Goal: Obtain resource: Obtain resource

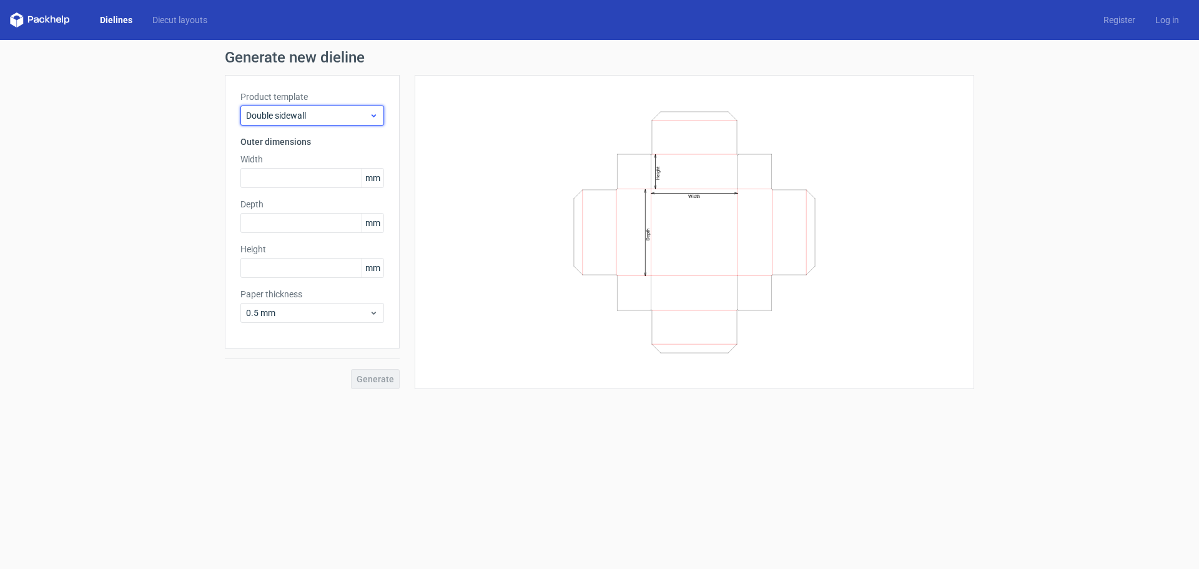
click at [355, 114] on span "Double sidewall" at bounding box center [307, 115] width 123 height 12
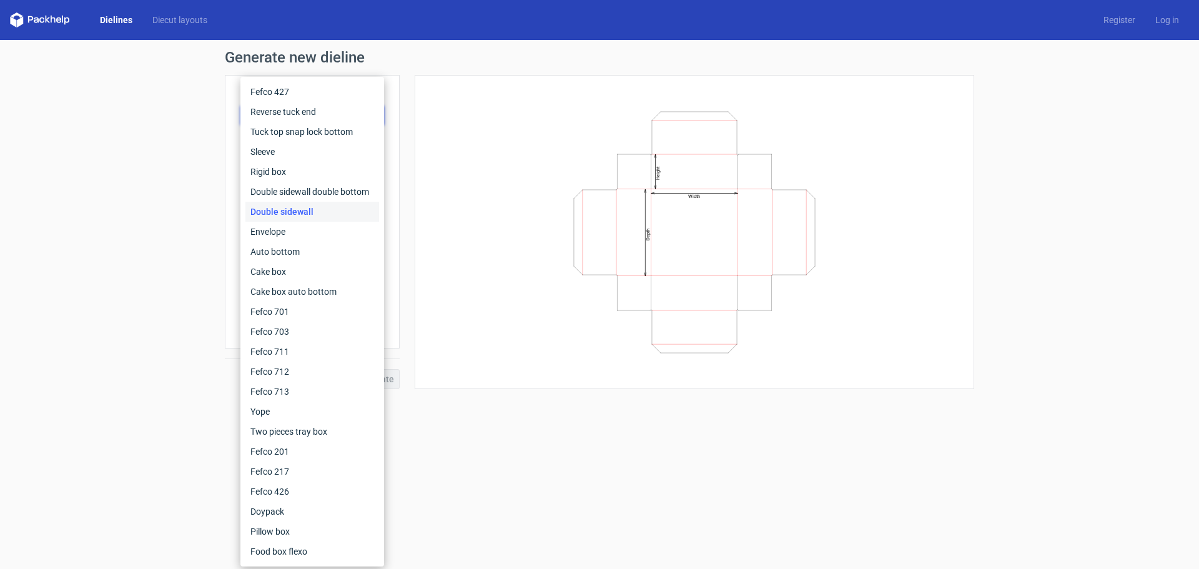
click at [121, 12] on div "Dielines Diecut layouts Register Log in" at bounding box center [599, 20] width 1199 height 40
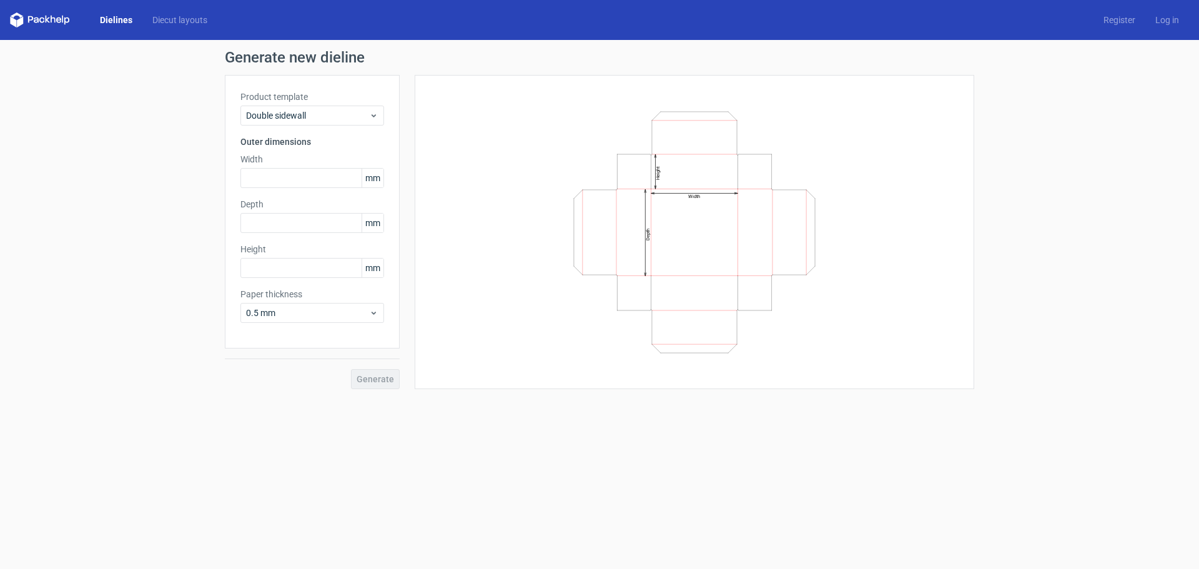
click at [121, 12] on div "Dielines Diecut layouts Register Log in" at bounding box center [599, 20] width 1199 height 40
click at [165, 17] on link "Diecut layouts" at bounding box center [179, 20] width 75 height 12
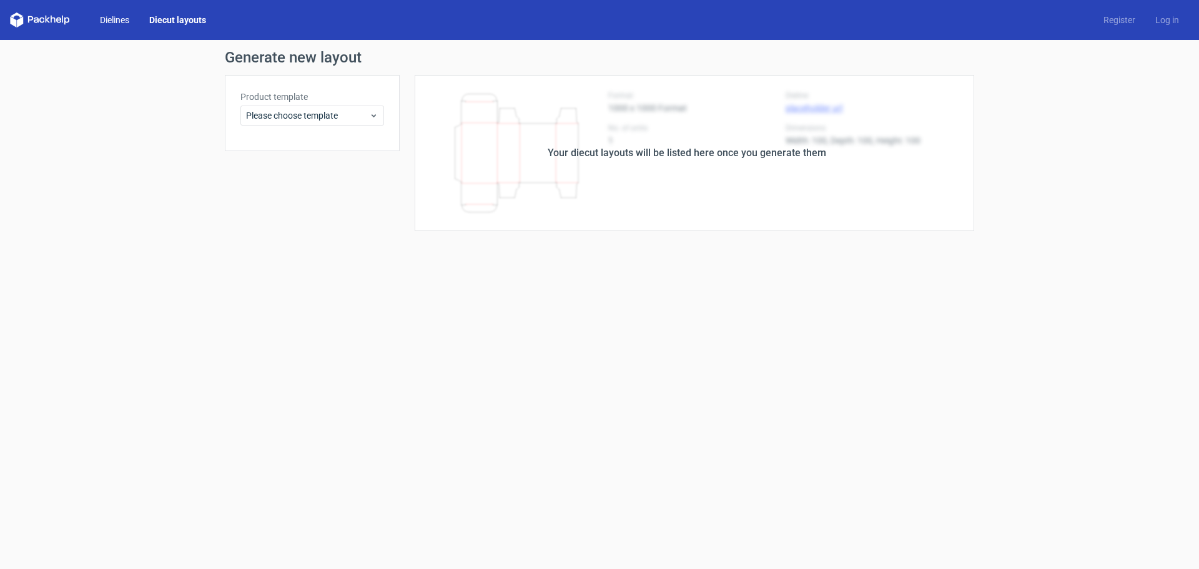
click at [127, 14] on link "Dielines" at bounding box center [114, 20] width 49 height 12
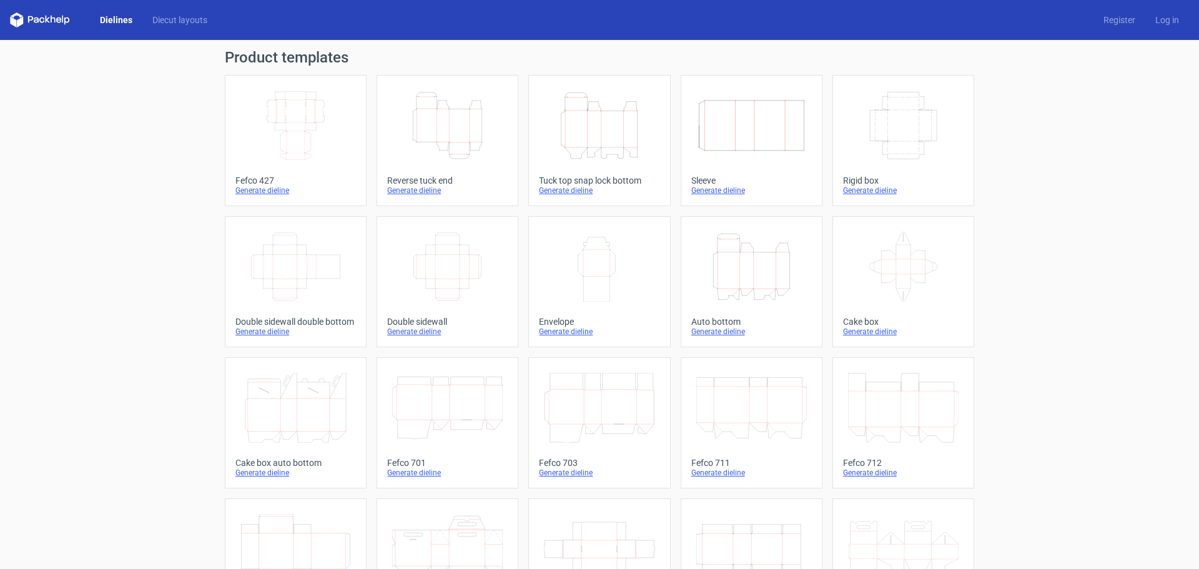
click at [605, 136] on icon "Height Depth Width" at bounding box center [599, 126] width 111 height 70
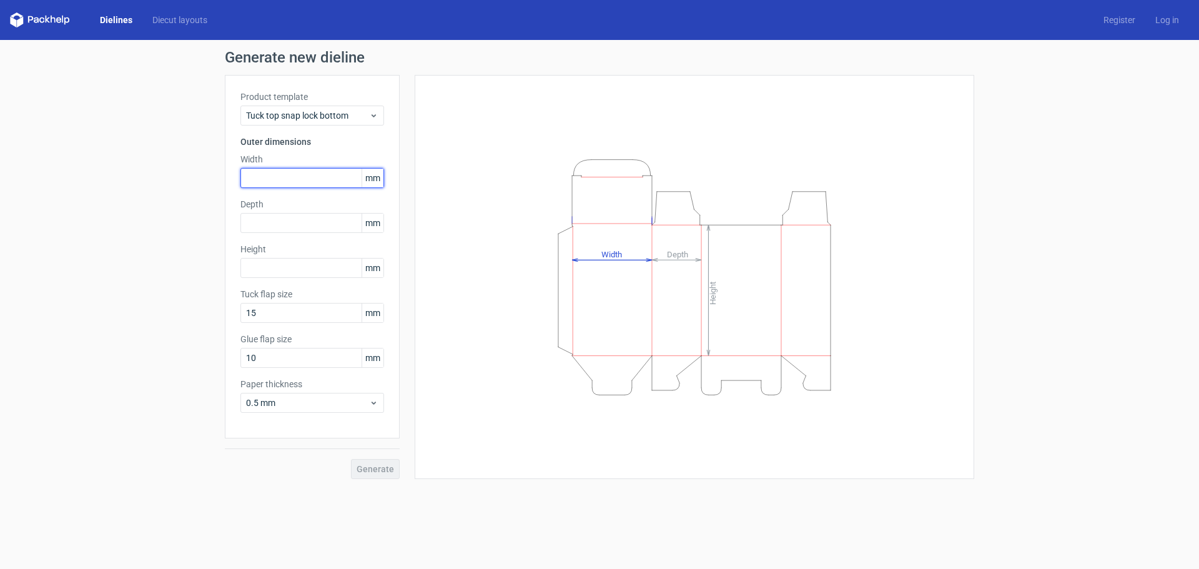
click at [262, 180] on input "text" at bounding box center [312, 178] width 144 height 20
type input "148"
click at [317, 210] on div "Depth mm" at bounding box center [312, 215] width 144 height 35
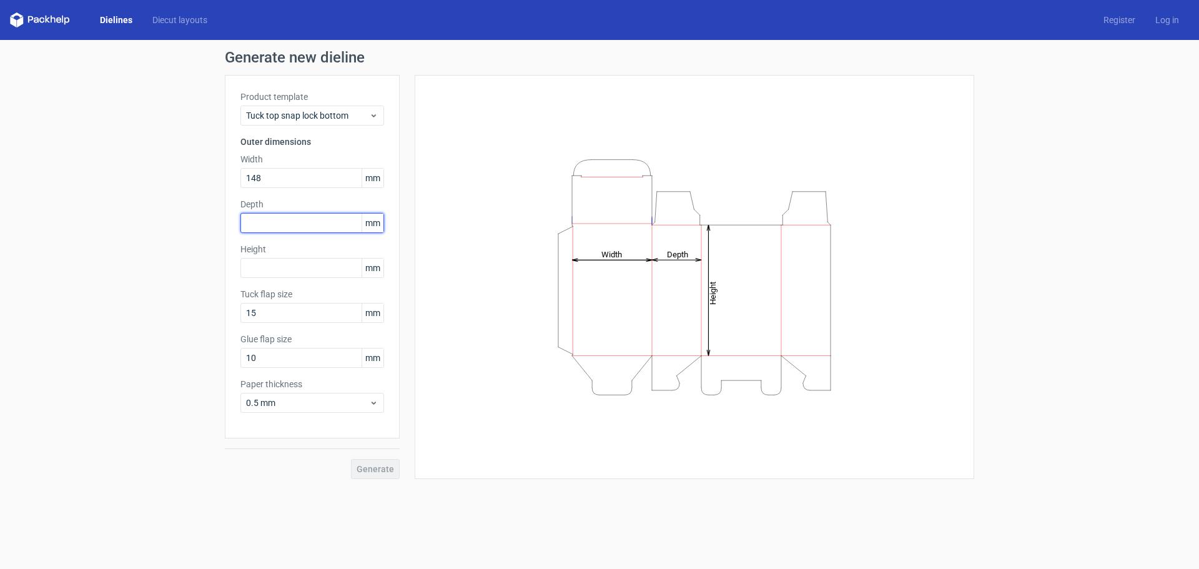
click at [317, 222] on input "text" at bounding box center [312, 223] width 144 height 20
type input "148"
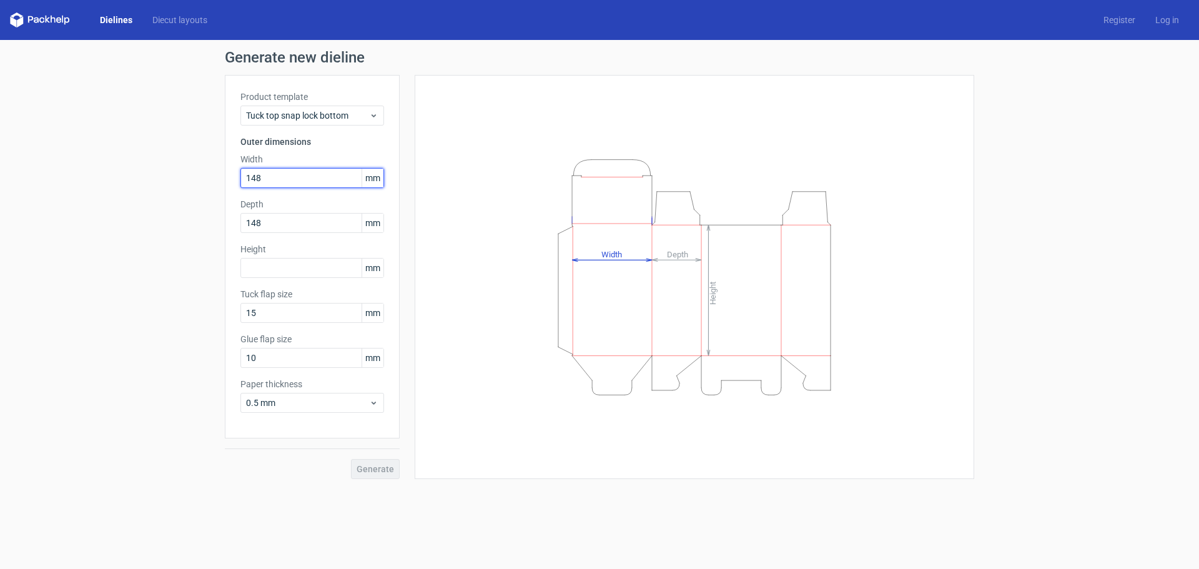
drag, startPoint x: 261, startPoint y: 181, endPoint x: 164, endPoint y: 155, distance: 100.3
click at [164, 155] on div "Generate new dieline Product template Tuck top snap lock bottom Outer dimension…" at bounding box center [599, 264] width 1199 height 449
type input "210"
click at [286, 273] on input "text" at bounding box center [312, 268] width 144 height 20
type input "9"
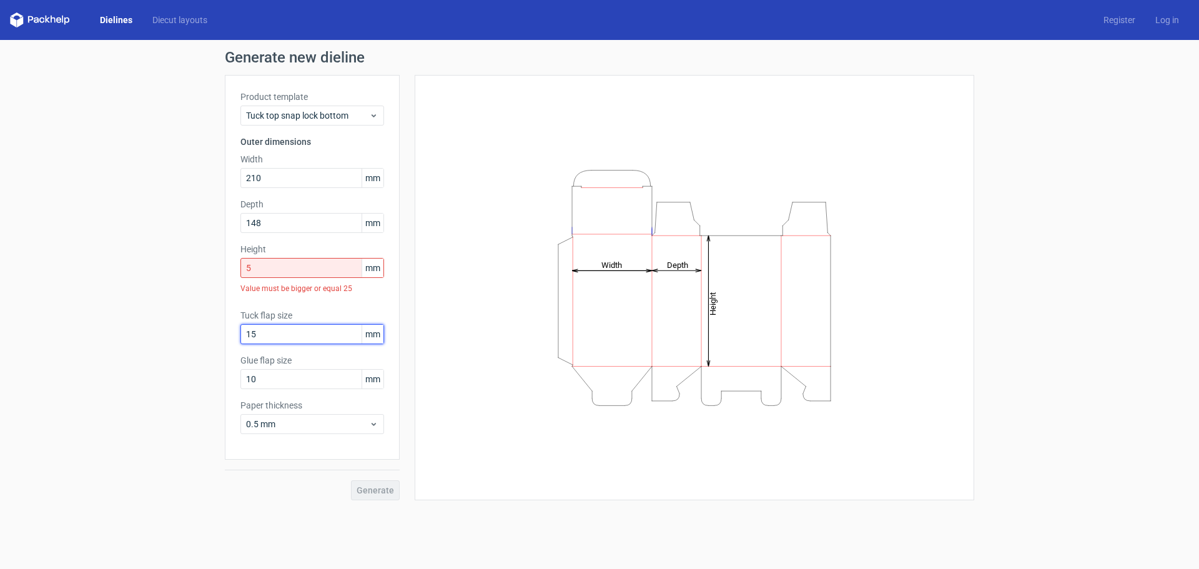
click at [327, 314] on div "Tuck flap size 15 mm" at bounding box center [312, 326] width 144 height 35
drag, startPoint x: 332, startPoint y: 272, endPoint x: 122, endPoint y: 269, distance: 209.3
click at [122, 269] on div "Generate new dieline Product template Tuck top snap lock bottom Outer dimension…" at bounding box center [599, 275] width 1199 height 470
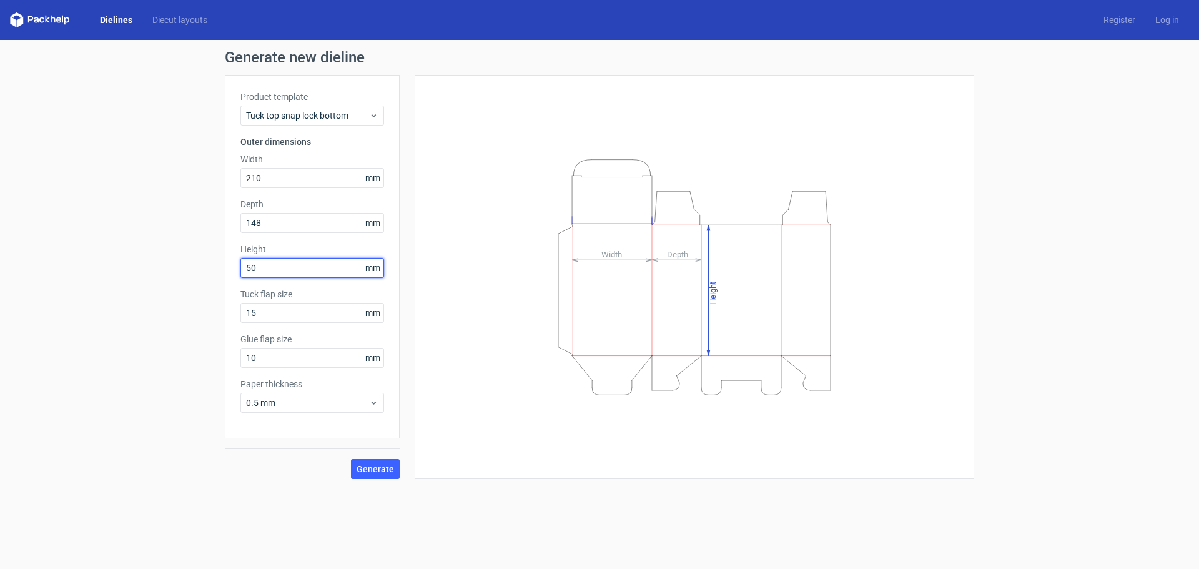
type input "50"
click at [310, 209] on label "Depth" at bounding box center [312, 204] width 144 height 12
click at [327, 224] on input "148" at bounding box center [312, 223] width 144 height 20
click at [327, 220] on input "148" at bounding box center [312, 223] width 144 height 20
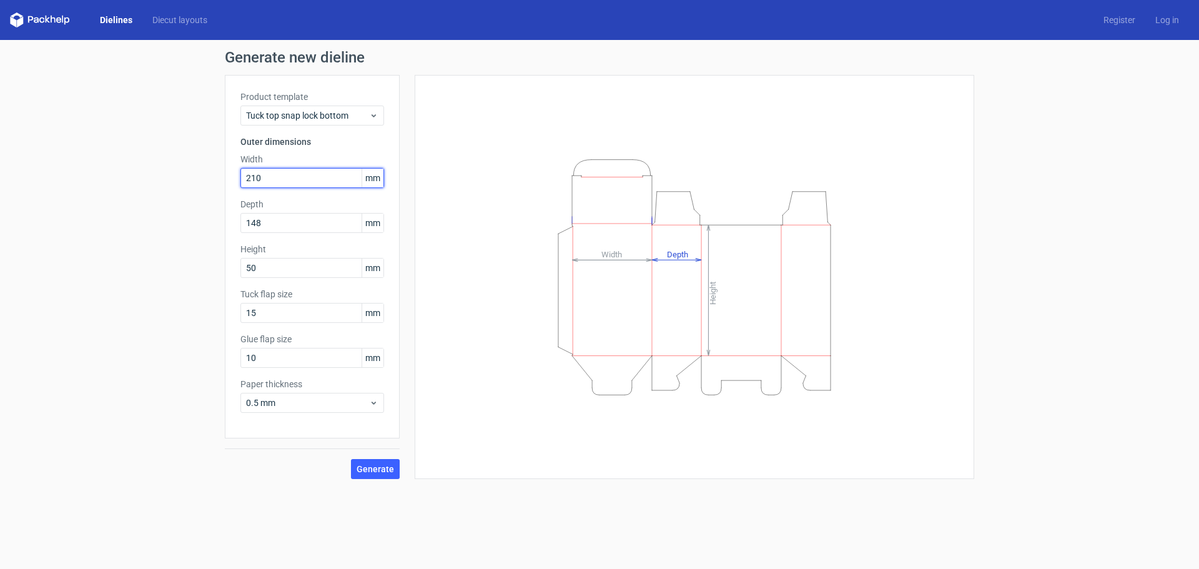
click at [318, 174] on input "210" at bounding box center [312, 178] width 144 height 20
click at [304, 353] on input "10" at bounding box center [312, 358] width 144 height 20
click at [365, 471] on span "Generate" at bounding box center [375, 469] width 37 height 9
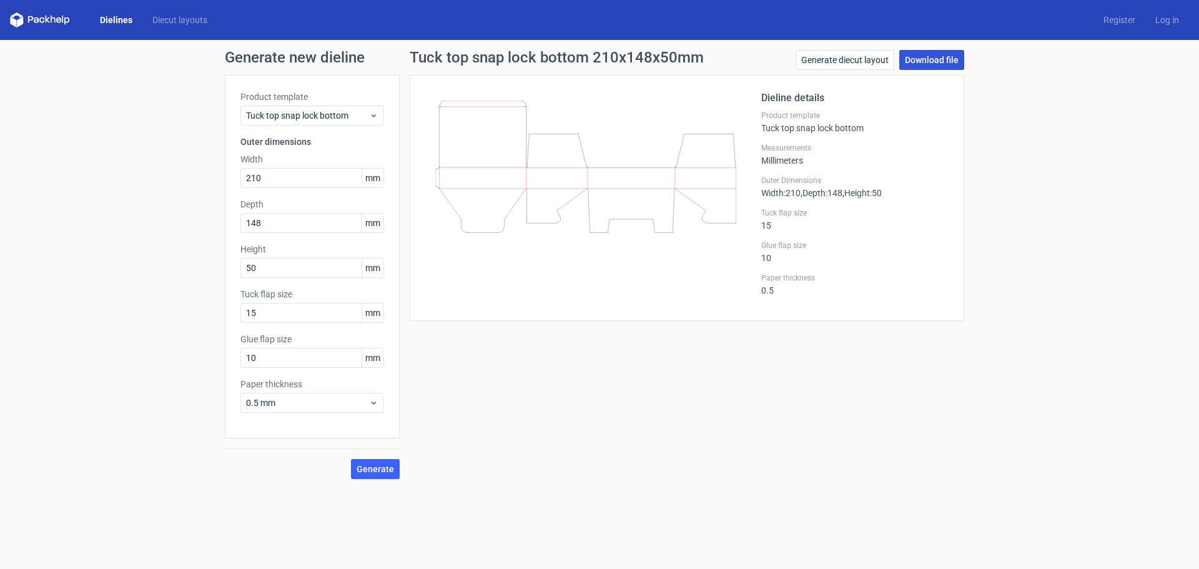
click at [926, 61] on link "Download file" at bounding box center [931, 60] width 65 height 20
